Goal: Navigation & Orientation: Find specific page/section

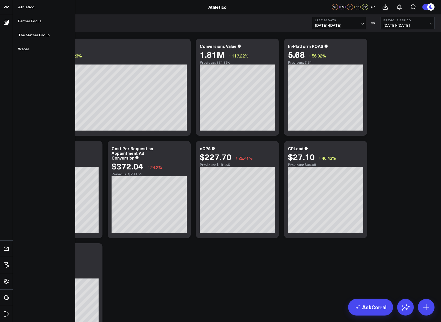
click at [7, 6] on icon at bounding box center [6, 7] width 6 height 6
click at [22, 50] on link "Weber" at bounding box center [44, 49] width 62 height 14
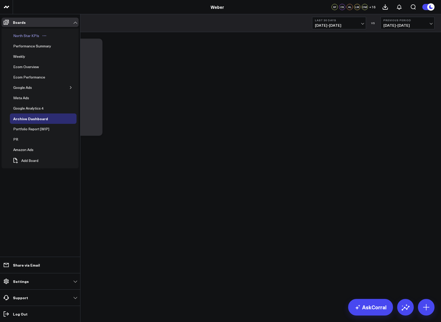
click at [33, 35] on div "North Star KPIs" at bounding box center [26, 36] width 29 height 6
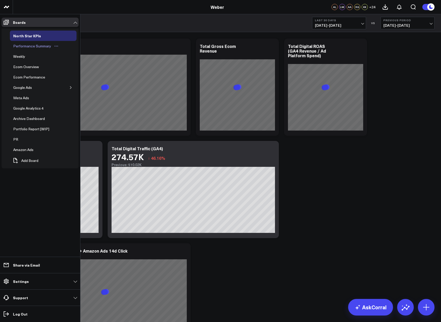
click at [25, 47] on div "Performance Summary" at bounding box center [32, 46] width 40 height 6
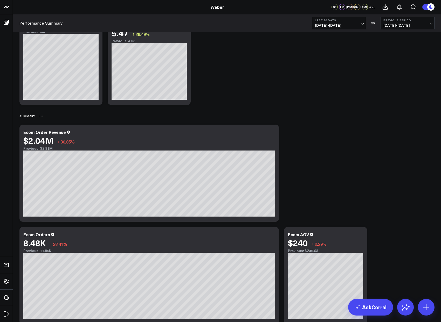
scroll to position [160, 0]
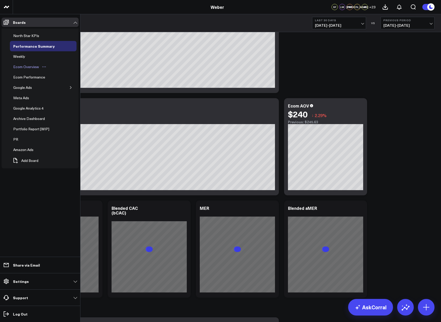
click at [34, 68] on div "Ecom Overview" at bounding box center [26, 67] width 28 height 6
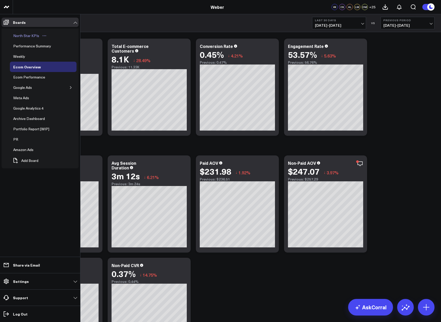
click at [29, 37] on div "North Star KPIs" at bounding box center [26, 36] width 29 height 6
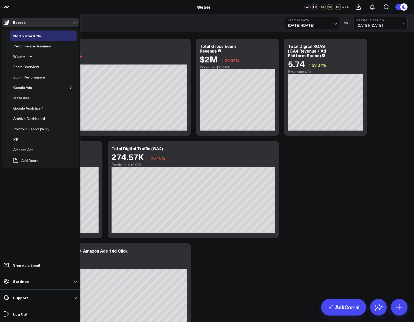
click at [52, 58] on div "Weekly" at bounding box center [43, 56] width 67 height 10
click at [17, 57] on div "Weekly" at bounding box center [19, 56] width 15 height 6
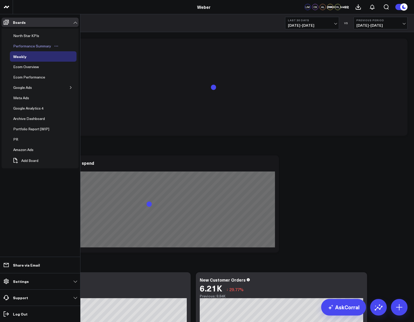
click at [19, 44] on div "Performance Summary" at bounding box center [32, 46] width 40 height 6
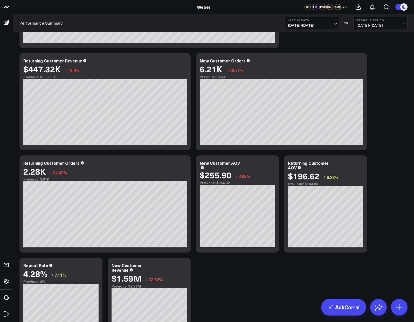
scroll to position [301, 0]
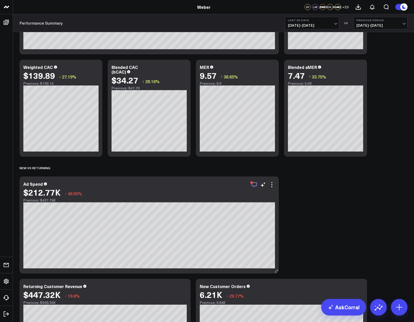
click at [255, 186] on icon "button" at bounding box center [254, 185] width 5 height 5
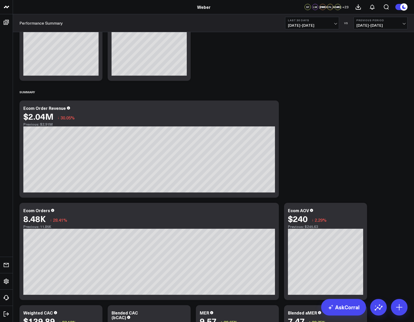
scroll to position [0, 0]
